Goal: Browse casually: Explore the website without a specific task or goal

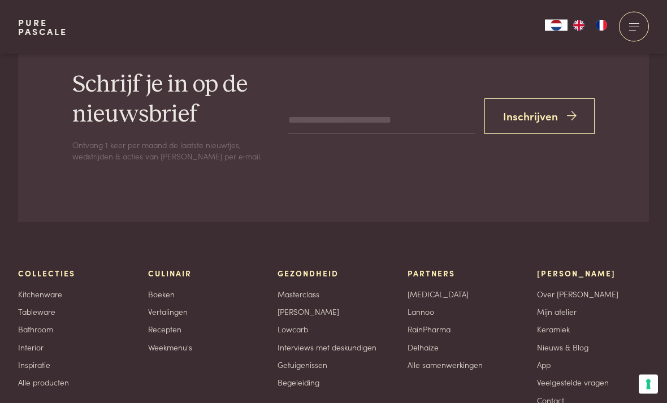
scroll to position [2333, 0]
click at [53, 306] on link "Tableware" at bounding box center [36, 312] width 37 height 12
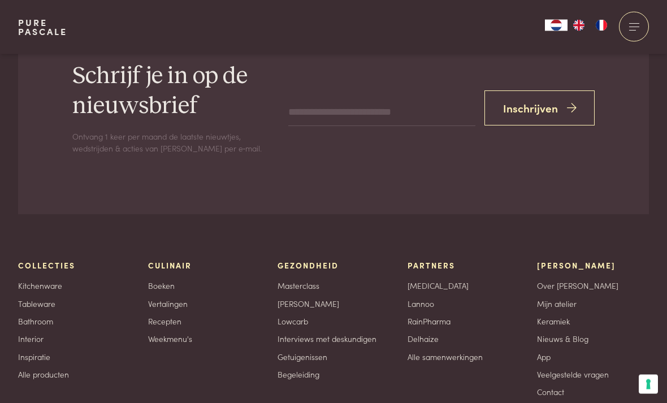
scroll to position [1321, 0]
click at [59, 283] on link "Kitchenware" at bounding box center [40, 286] width 44 height 12
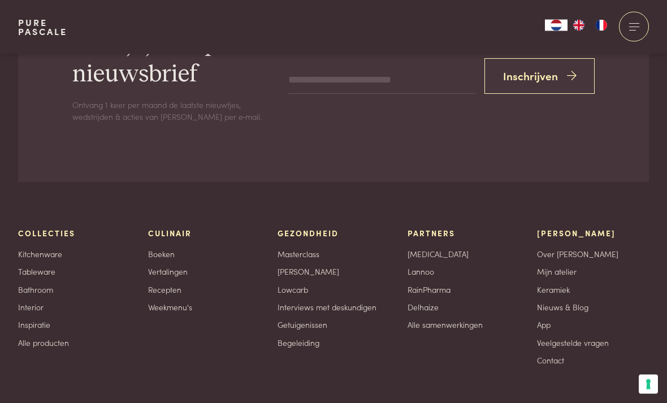
scroll to position [872, 0]
click at [40, 301] on link "Interior" at bounding box center [30, 307] width 25 height 12
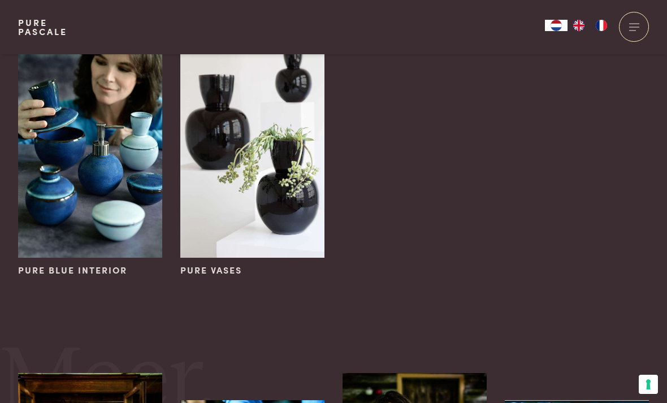
scroll to position [109, 0]
click at [615, 228] on div "Pure Blue Interior Pure Vases Vorige 1 Volgende" at bounding box center [333, 160] width 649 height 254
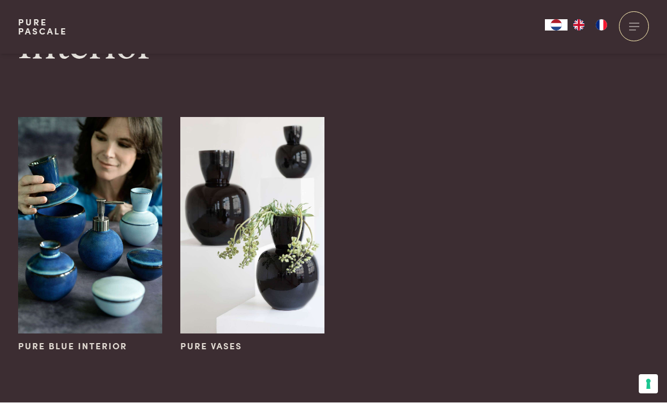
scroll to position [0, 0]
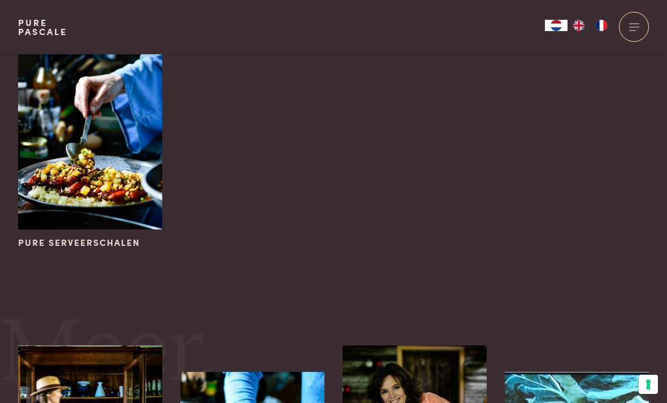
scroll to position [642, 0]
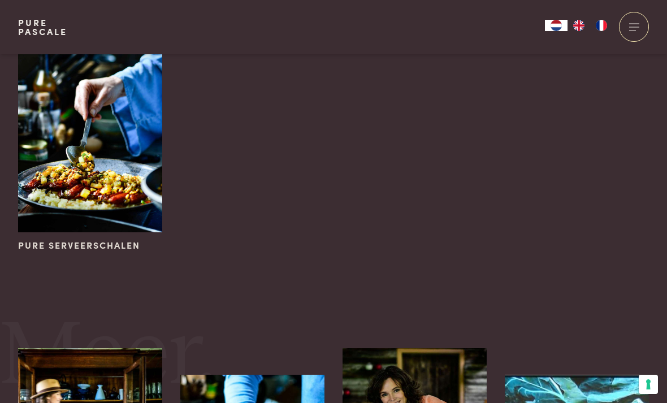
click at [100, 176] on img at bounding box center [90, 124] width 144 height 217
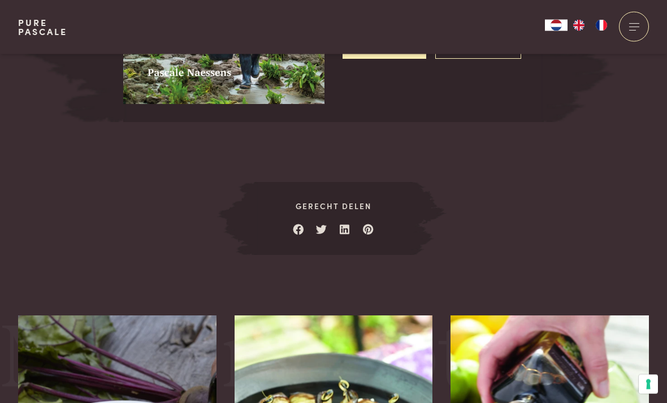
scroll to position [1564, 0]
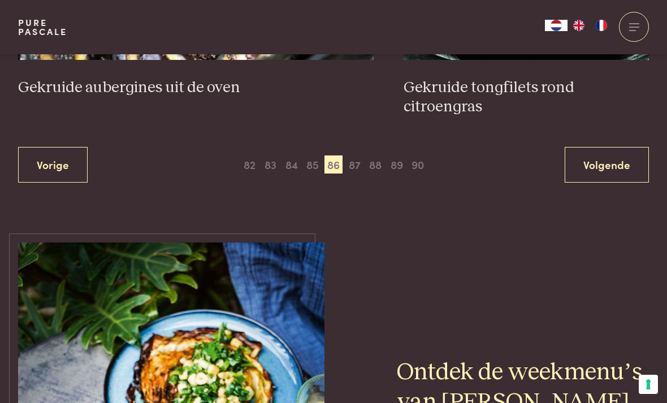
scroll to position [2133, 0]
click at [356, 156] on span "87" at bounding box center [354, 165] width 18 height 18
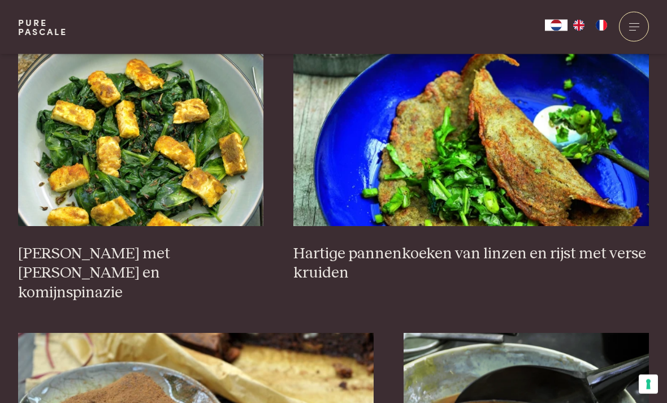
scroll to position [792, 0]
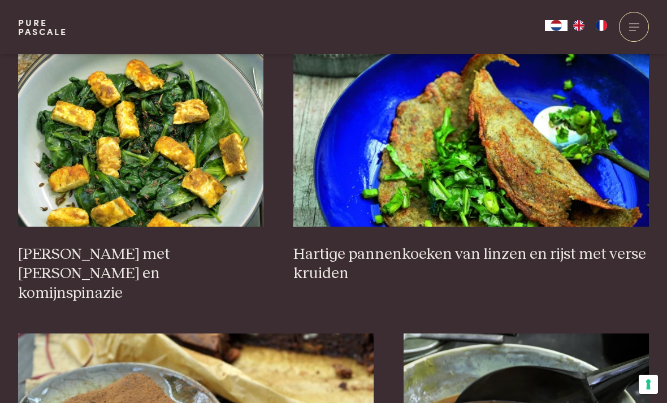
click at [535, 181] on img at bounding box center [471, 114] width 356 height 226
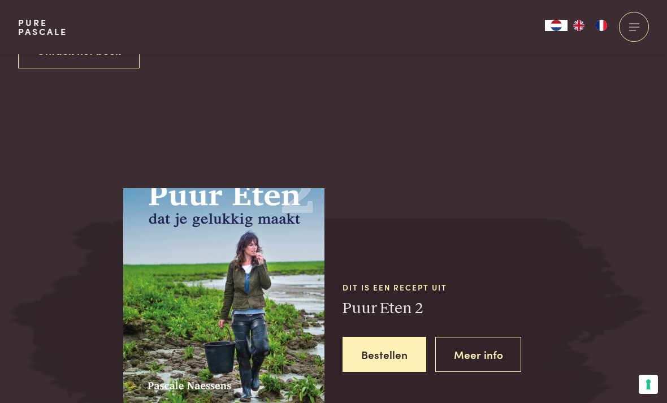
scroll to position [1314, 0]
